Goal: Find specific page/section: Find specific page/section

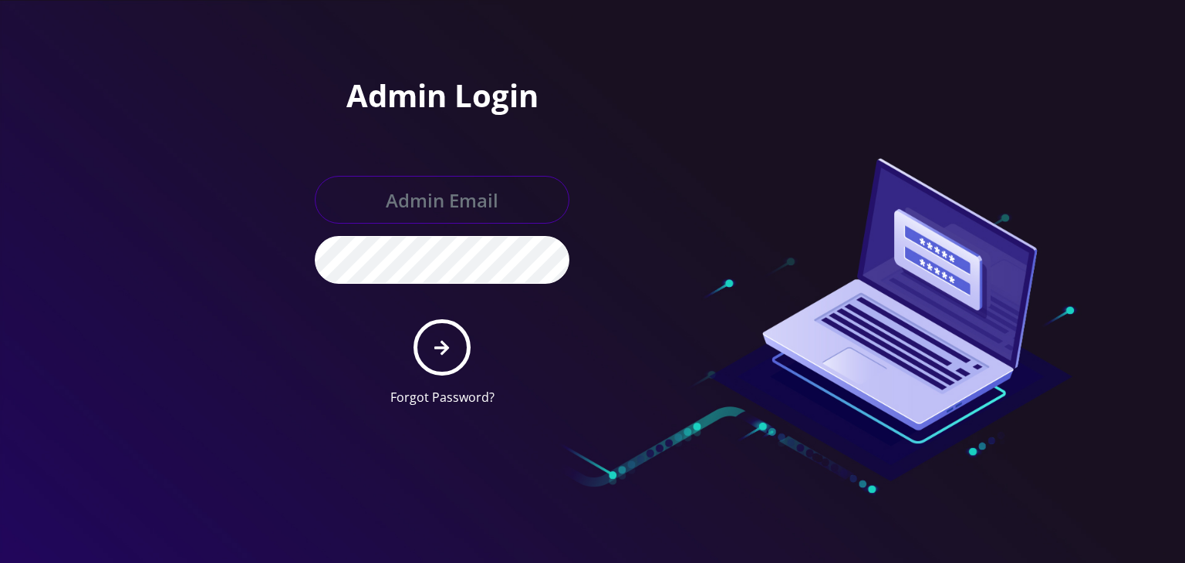
type input "[PERSON_NAME][EMAIL_ADDRESS][DOMAIN_NAME]"
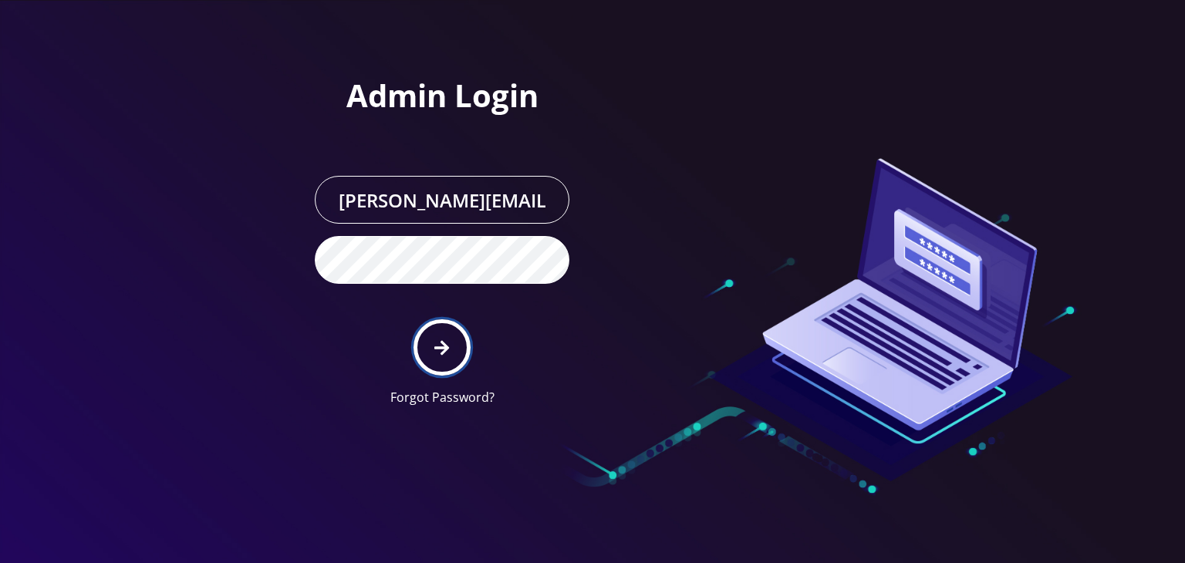
click at [436, 343] on icon "submit" at bounding box center [441, 347] width 15 height 17
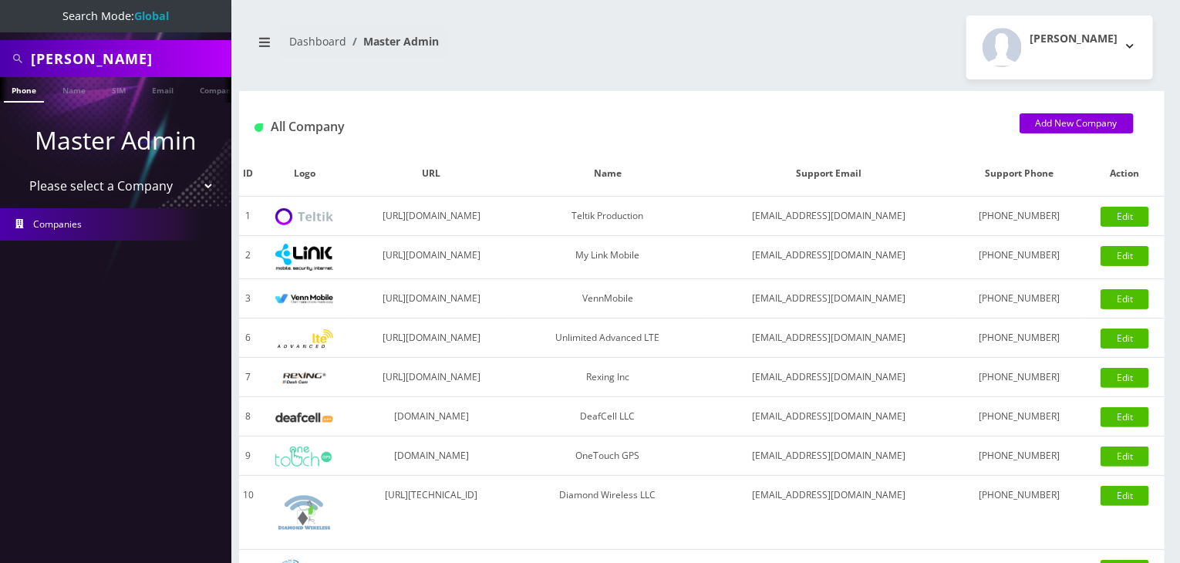
click at [124, 187] on select "Please select a Company Teltik Production My Link Mobile VennMobile Unlimited A…" at bounding box center [116, 185] width 197 height 29
select select "13"
click at [18, 171] on select "Please select a Company Teltik Production My Link Mobile VennMobile Unlimited A…" at bounding box center [116, 185] width 197 height 29
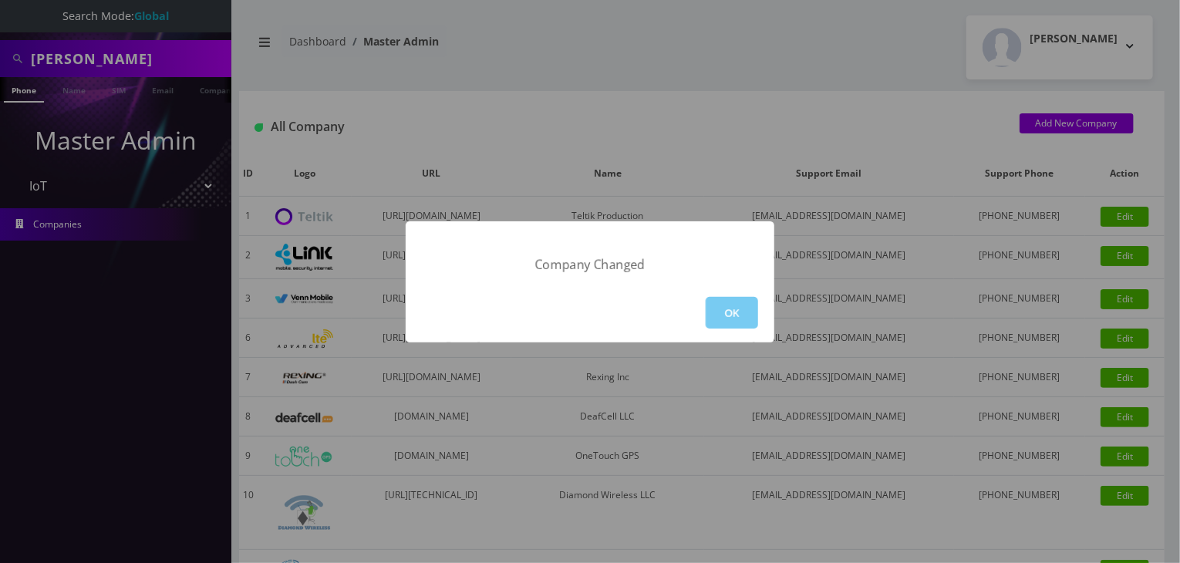
click at [721, 305] on button "OK" at bounding box center [732, 313] width 52 height 32
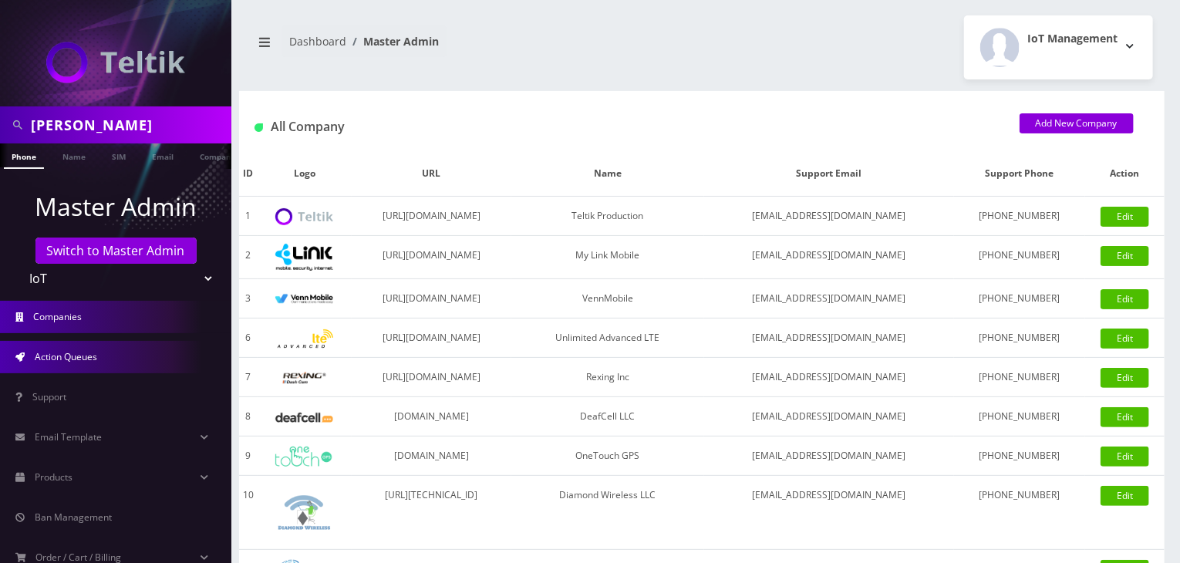
click at [67, 356] on span "Action Queues" at bounding box center [66, 356] width 62 height 13
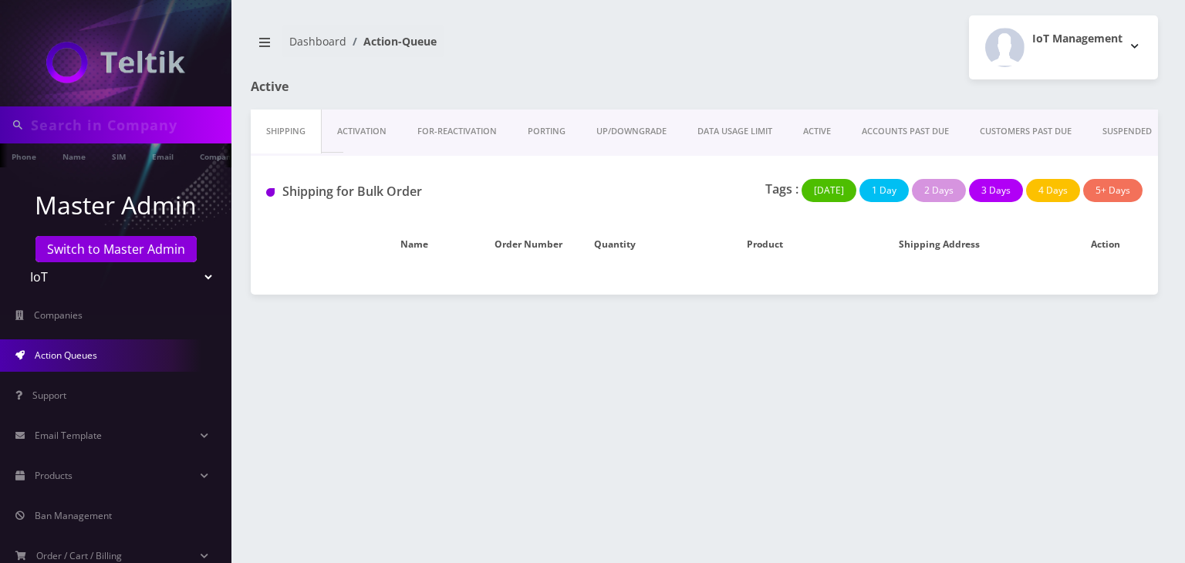
type input "[PERSON_NAME]"
